Goal: Task Accomplishment & Management: Manage account settings

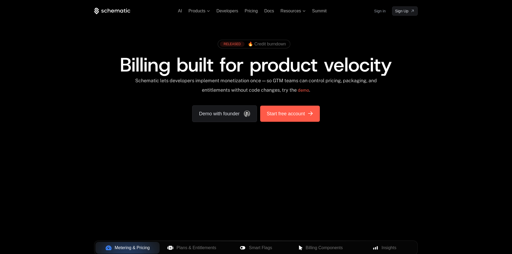
click at [287, 115] on span "Start free account" at bounding box center [285, 114] width 38 height 8
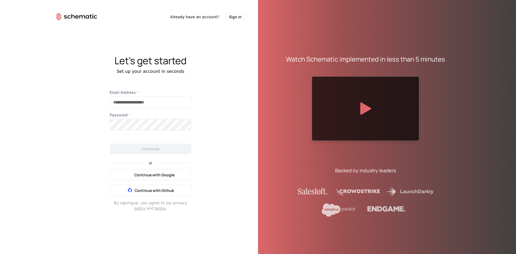
click at [146, 176] on span "Continue with Google" at bounding box center [154, 174] width 40 height 5
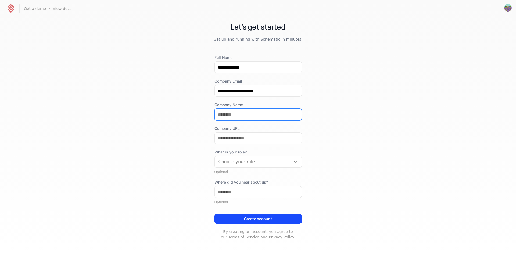
click at [237, 115] on input "Company Name" at bounding box center [258, 114] width 87 height 11
drag, startPoint x: 256, startPoint y: 115, endPoint x: 207, endPoint y: 106, distance: 50.8
click at [209, 104] on div "**********" at bounding box center [258, 135] width 516 height 236
type input "**********"
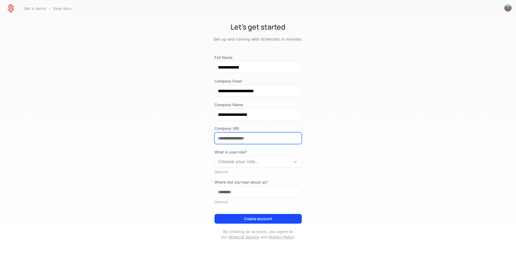
click at [237, 139] on input "Company URL" at bounding box center [258, 137] width 87 height 11
paste input "**********"
type input "**********"
click at [263, 159] on div at bounding box center [252, 162] width 68 height 8
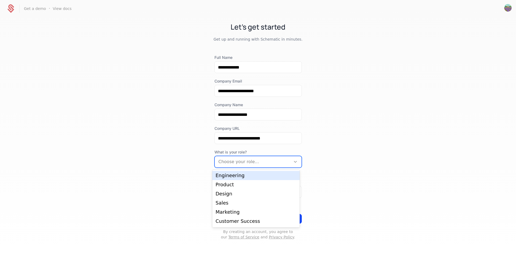
click at [254, 171] on div "Engineering" at bounding box center [255, 175] width 87 height 9
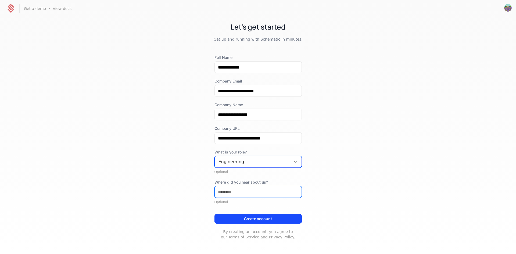
click at [245, 197] on input "Where did you hear about us?" at bounding box center [258, 191] width 87 height 11
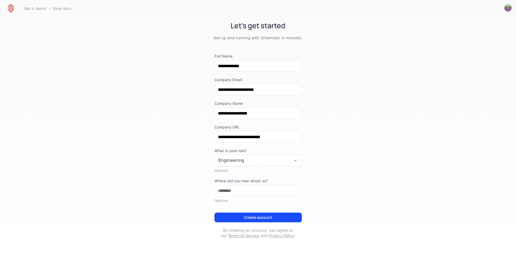
click at [251, 218] on button "Create account" at bounding box center [257, 217] width 87 height 10
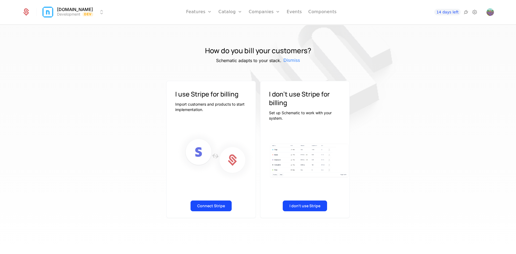
click at [221, 210] on button "Connect Stripe" at bounding box center [210, 205] width 41 height 11
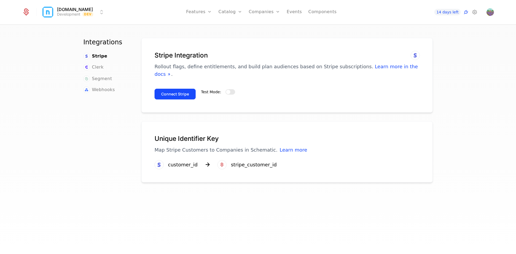
click at [172, 89] on button "Connect Stripe" at bounding box center [174, 94] width 41 height 11
click at [228, 89] on button "Test Mode:" at bounding box center [230, 91] width 10 height 5
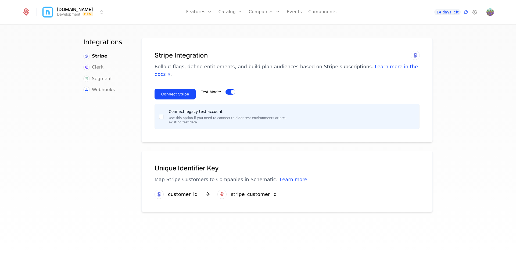
click at [231, 90] on span "button" at bounding box center [233, 92] width 4 height 4
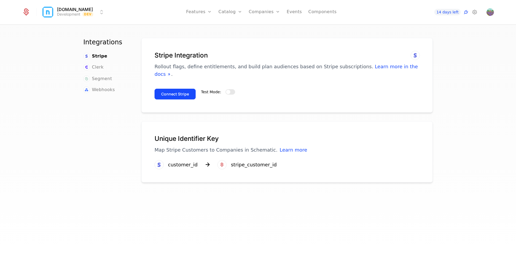
click at [177, 89] on button "Connect Stripe" at bounding box center [174, 94] width 41 height 11
click at [226, 90] on span "button" at bounding box center [228, 92] width 4 height 4
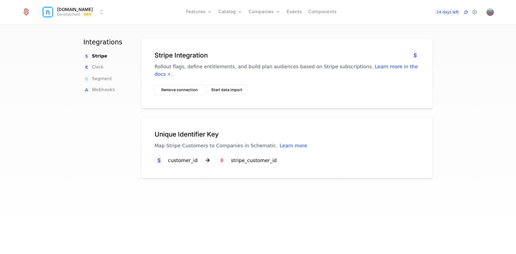
click at [211, 85] on button "Start data import" at bounding box center [227, 90] width 40 height 10
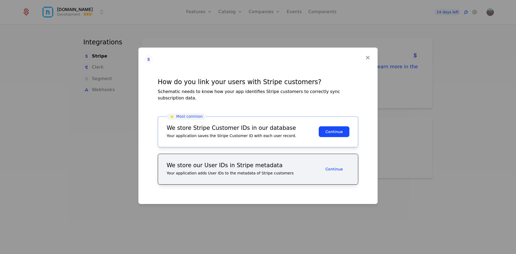
drag, startPoint x: 329, startPoint y: 129, endPoint x: 317, endPoint y: 124, distance: 13.6
click at [329, 129] on button "Continue" at bounding box center [334, 131] width 31 height 11
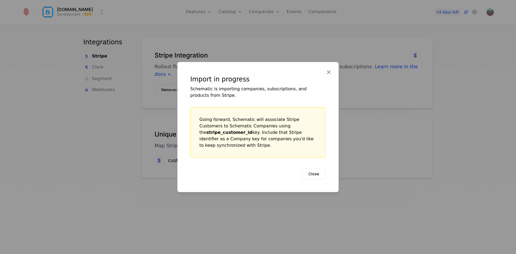
click at [315, 170] on button "Close" at bounding box center [314, 173] width 24 height 11
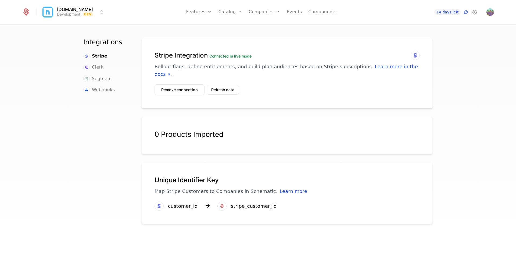
click at [243, 25] on div "Plans Add Ons Configuration" at bounding box center [238, 35] width 41 height 34
click at [243, 27] on link "Plans" at bounding box center [239, 26] width 28 height 4
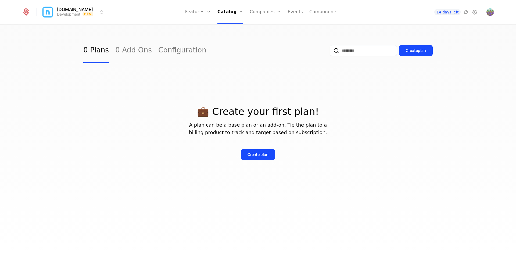
click at [261, 158] on button "Create plan" at bounding box center [258, 154] width 34 height 11
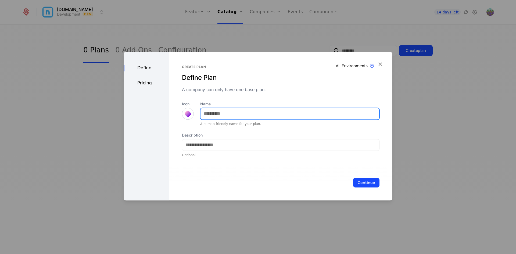
drag, startPoint x: 215, startPoint y: 114, endPoint x: 270, endPoint y: 121, distance: 56.3
click at [215, 114] on input "Name" at bounding box center [289, 113] width 179 height 11
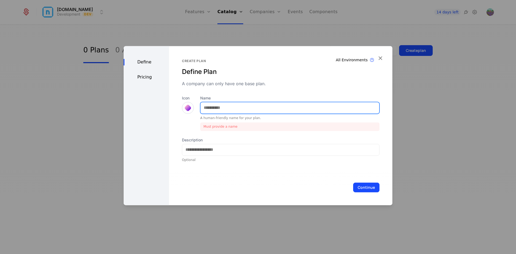
drag, startPoint x: 231, startPoint y: 104, endPoint x: 234, endPoint y: 106, distance: 4.0
click at [231, 104] on input "Name" at bounding box center [289, 107] width 179 height 11
click at [234, 106] on input "Name" at bounding box center [289, 107] width 179 height 11
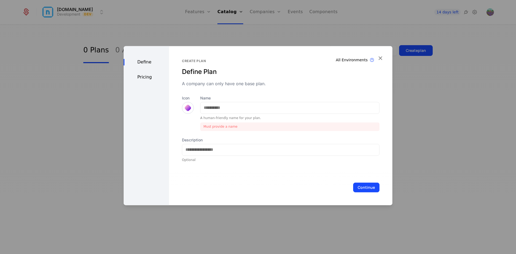
click at [262, 77] on div "Create plan Define Plan A company can only have one base plan." at bounding box center [280, 73] width 197 height 28
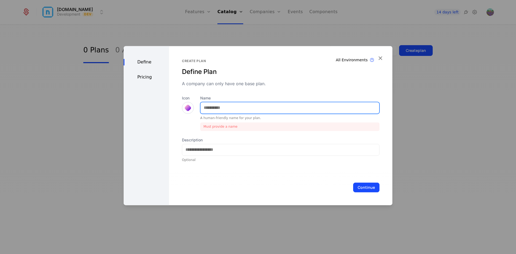
click at [229, 109] on input "Name" at bounding box center [289, 107] width 179 height 11
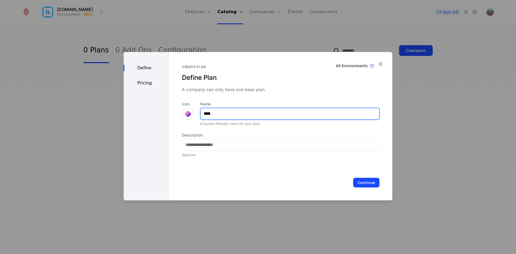
type input "****"
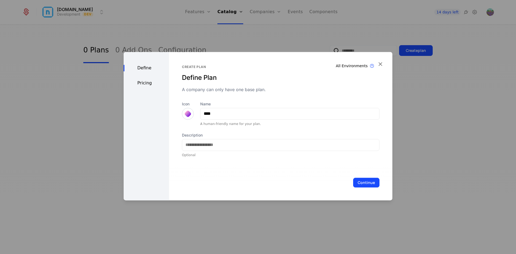
click at [382, 63] on icon "button" at bounding box center [380, 63] width 7 height 7
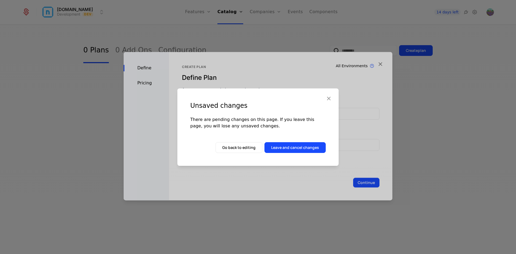
click at [284, 147] on button "Leave and cancel changes" at bounding box center [294, 147] width 61 height 11
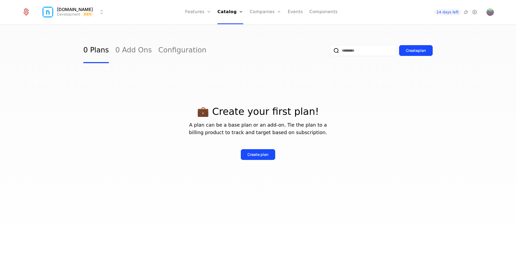
click at [99, 12] on html "nextautomations.io Development Dev Features Features Flags Catalog Plans Add On…" at bounding box center [258, 127] width 516 height 254
click at [213, 15] on html "nextautomations.io Development Dev Features Features Flags Catalog Plans Add On…" at bounding box center [258, 127] width 516 height 254
click at [170, 48] on link "Configuration" at bounding box center [182, 50] width 48 height 25
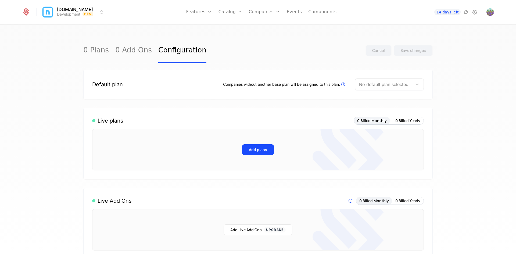
click at [318, 12] on link "Components" at bounding box center [322, 12] width 28 height 24
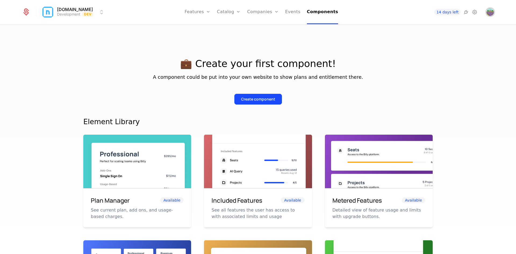
click at [491, 12] on img "Open user button" at bounding box center [490, 12] width 8 height 8
click at [230, 12] on link "Catalog" at bounding box center [229, 12] width 24 height 24
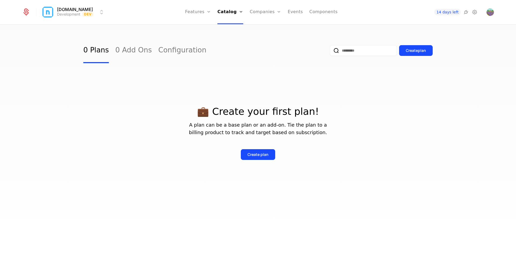
click at [210, 27] on link "Features" at bounding box center [203, 26] width 25 height 4
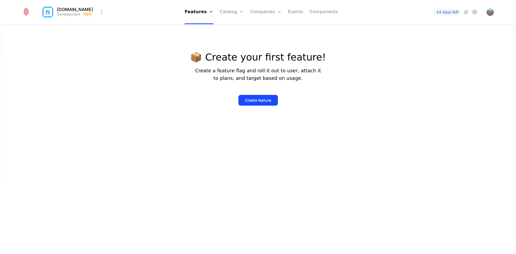
click at [69, 9] on html "nextautomations.io Development Dev Features Features Flags Catalog Plans Add On…" at bounding box center [258, 127] width 516 height 254
click at [114, 39] on button "Manage" at bounding box center [111, 40] width 42 height 10
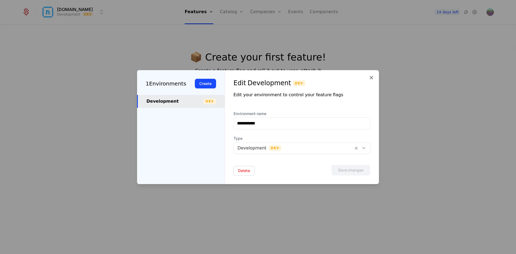
click at [172, 78] on div "1 Environments Create" at bounding box center [181, 82] width 88 height 25
click at [206, 84] on button "Create" at bounding box center [205, 84] width 21 height 10
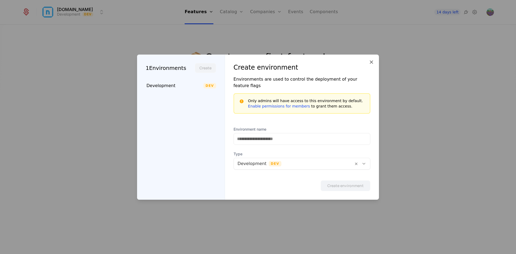
click at [371, 65] on icon at bounding box center [371, 62] width 6 height 6
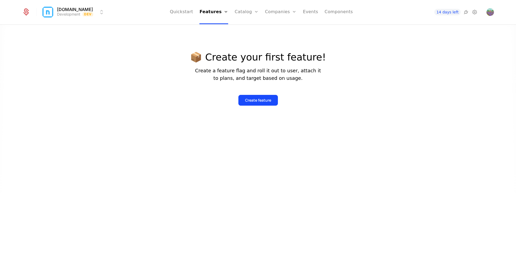
click at [258, 52] on link "Configuration" at bounding box center [255, 52] width 28 height 4
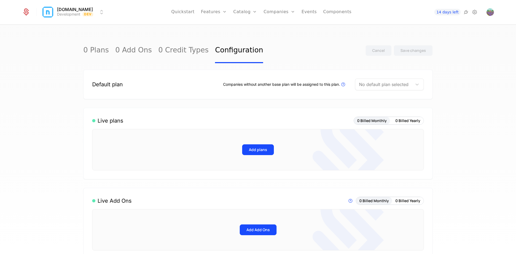
click at [334, 12] on link "Components" at bounding box center [337, 12] width 28 height 24
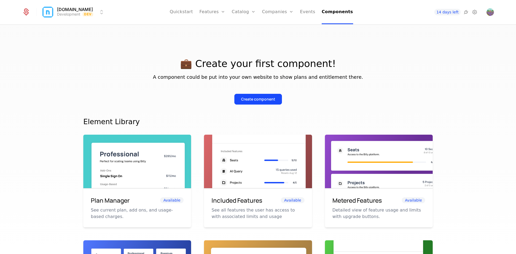
click at [473, 13] on icon at bounding box center [474, 12] width 6 height 6
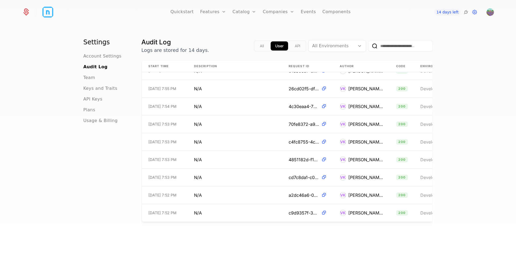
drag, startPoint x: 287, startPoint y: 218, endPoint x: 297, endPoint y: 219, distance: 10.8
click at [297, 219] on div "Start Time Description Request ID Author Code Environment URL 9/29/25, 8:03 PM …" at bounding box center [287, 141] width 291 height 161
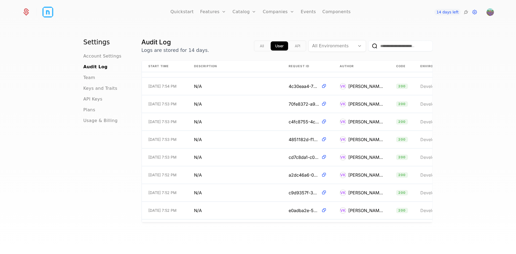
scroll to position [91, 0]
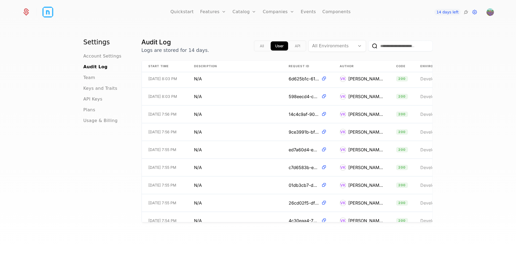
click at [108, 57] on span "Account Settings" at bounding box center [102, 56] width 38 height 6
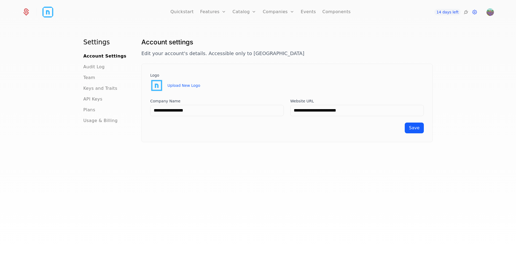
click at [96, 101] on span "API Keys" at bounding box center [92, 99] width 19 height 6
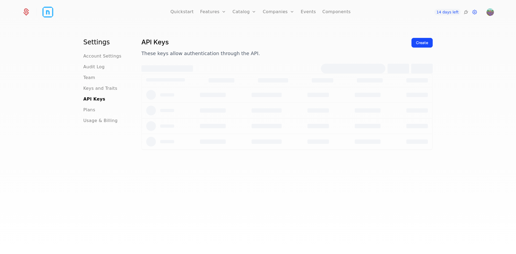
click at [94, 89] on span "Keys and Traits" at bounding box center [100, 88] width 34 height 6
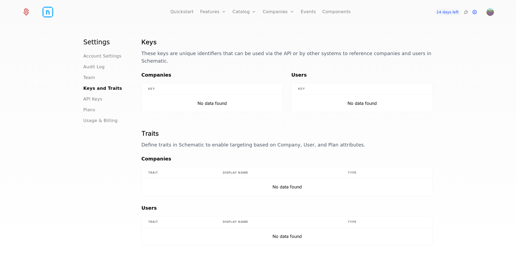
click at [92, 66] on span "Audit Log" at bounding box center [93, 67] width 21 height 6
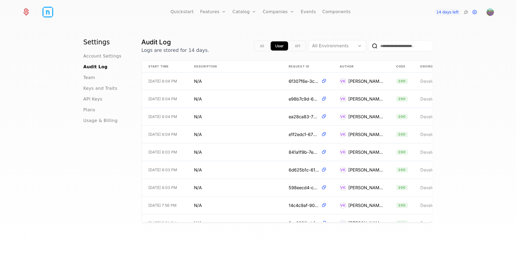
click at [85, 81] on ul "Account Settings Audit Log Team Keys and Traits API Keys Plans Usage & Billing" at bounding box center [105, 88] width 45 height 71
click at [465, 13] on icon at bounding box center [465, 12] width 6 height 6
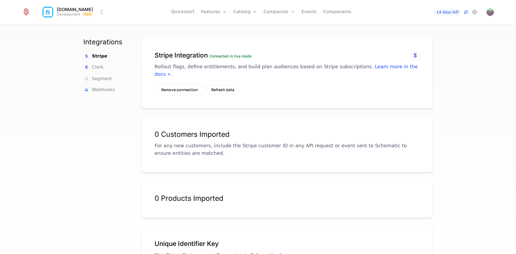
click at [219, 85] on button "Refresh data" at bounding box center [223, 90] width 32 height 10
click at [226, 85] on button "Refresh data" at bounding box center [223, 90] width 32 height 10
click at [216, 85] on button "Refresh data" at bounding box center [223, 90] width 32 height 10
click at [254, 28] on link "Plans" at bounding box center [254, 26] width 28 height 4
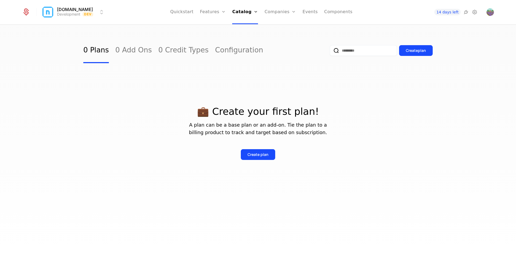
click at [234, 46] on link "Configuration" at bounding box center [239, 50] width 48 height 25
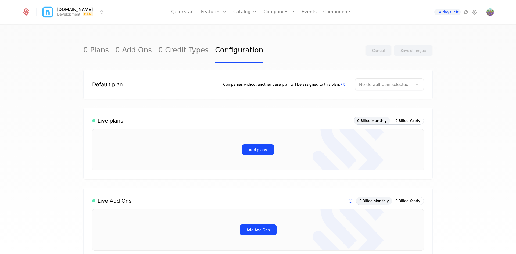
click at [254, 150] on button "Add plans" at bounding box center [258, 149] width 32 height 11
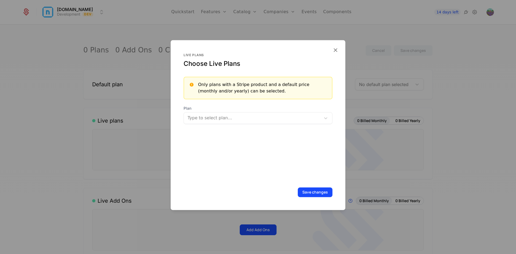
click at [293, 121] on div at bounding box center [252, 118] width 131 height 8
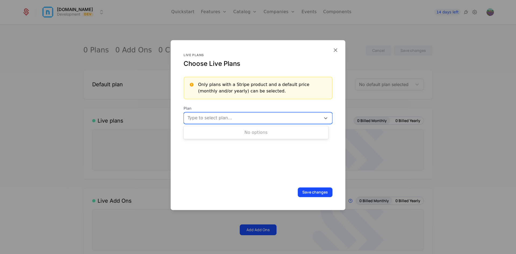
drag, startPoint x: 285, startPoint y: 128, endPoint x: 310, endPoint y: 93, distance: 43.4
click at [285, 128] on div "No options" at bounding box center [255, 132] width 145 height 11
click at [332, 49] on icon "button" at bounding box center [335, 49] width 7 height 7
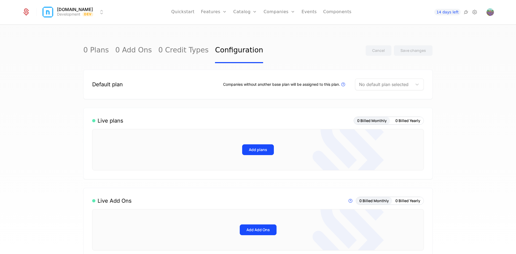
click at [464, 13] on icon at bounding box center [465, 12] width 6 height 6
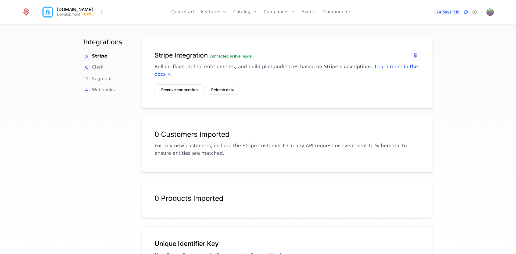
click at [215, 87] on div "Remove connection Refresh data" at bounding box center [196, 89] width 84 height 11
click at [220, 85] on button "Refresh data" at bounding box center [223, 90] width 32 height 10
click at [181, 84] on button "Remove connection" at bounding box center [179, 89] width 50 height 11
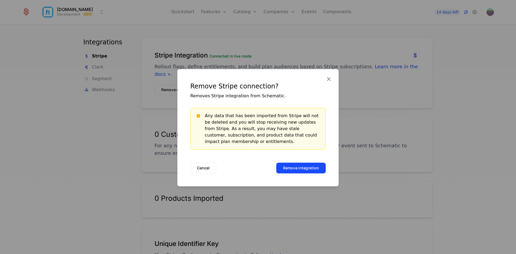
click at [280, 166] on button "Remove integration" at bounding box center [300, 167] width 49 height 11
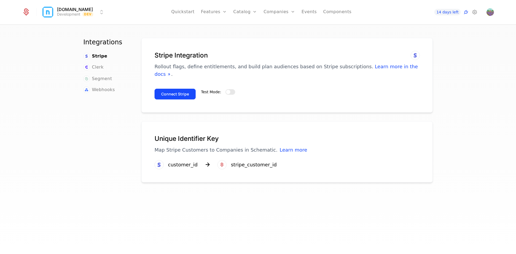
click at [226, 90] on span "button" at bounding box center [228, 92] width 4 height 4
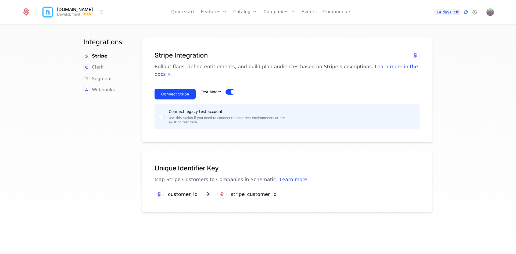
click at [176, 89] on button "Connect Stripe" at bounding box center [174, 94] width 41 height 11
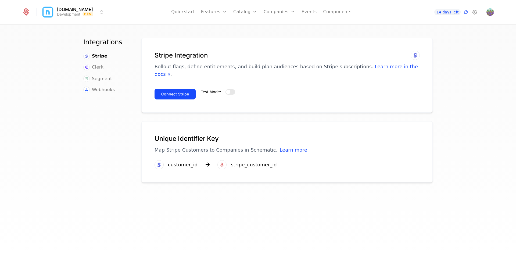
click at [226, 90] on span "button" at bounding box center [228, 92] width 4 height 4
